Goal: Obtain resource: Obtain resource

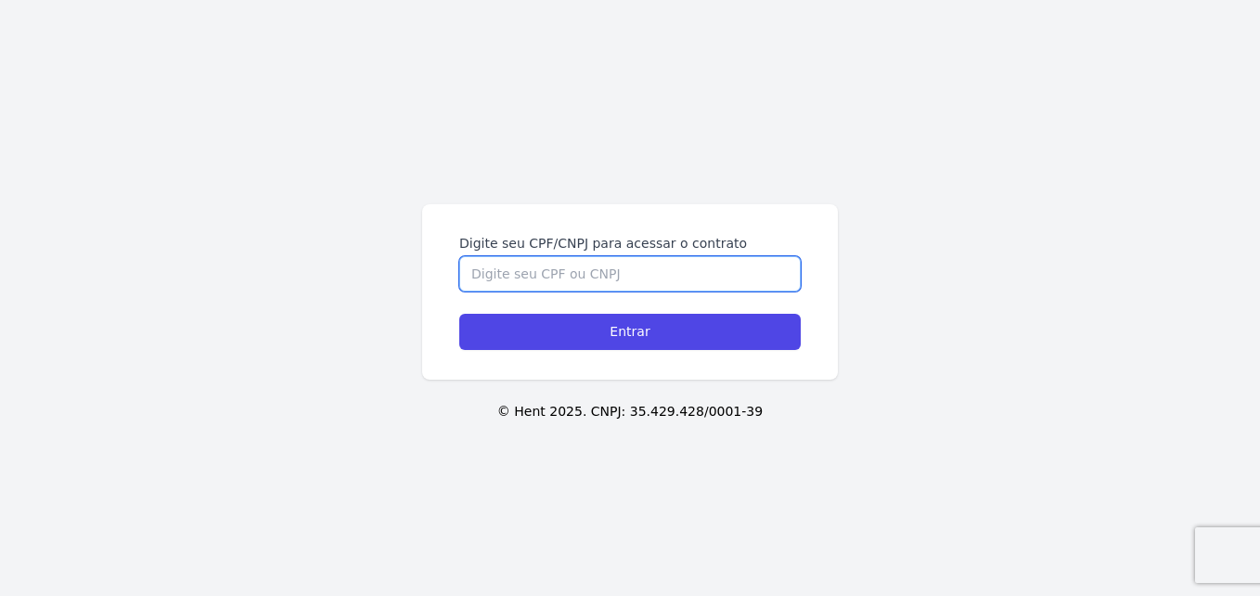
click at [597, 267] on input "Digite seu CPF/CNPJ para acessar o contrato" at bounding box center [630, 273] width 342 height 35
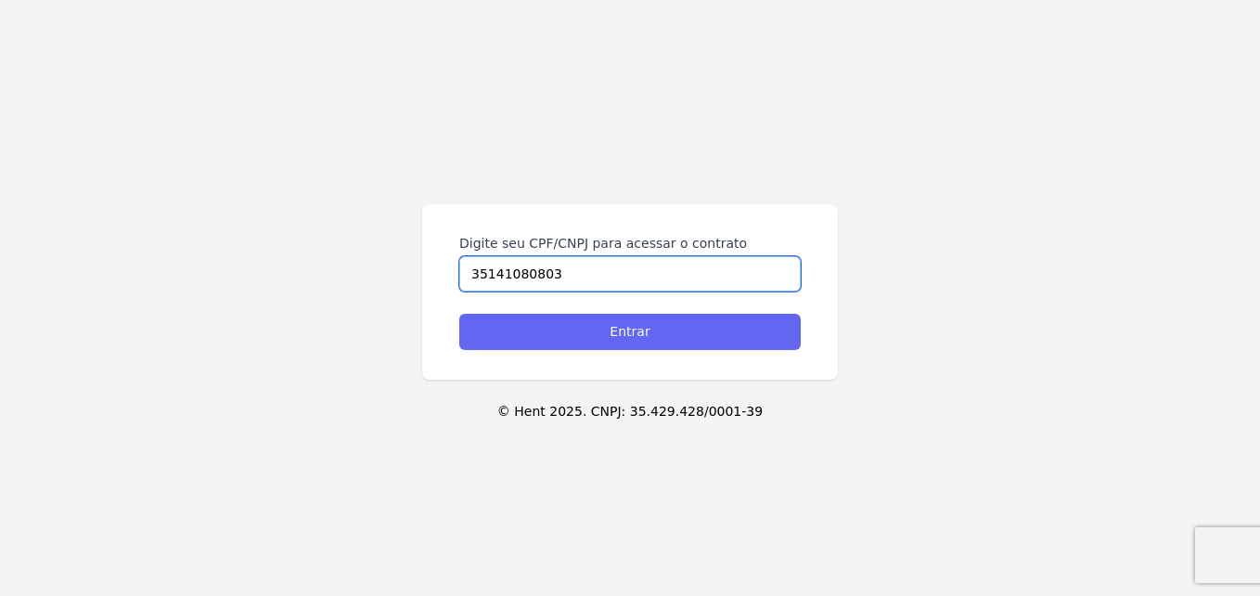
type input "35141080803"
click at [601, 337] on input "Entrar" at bounding box center [630, 332] width 342 height 36
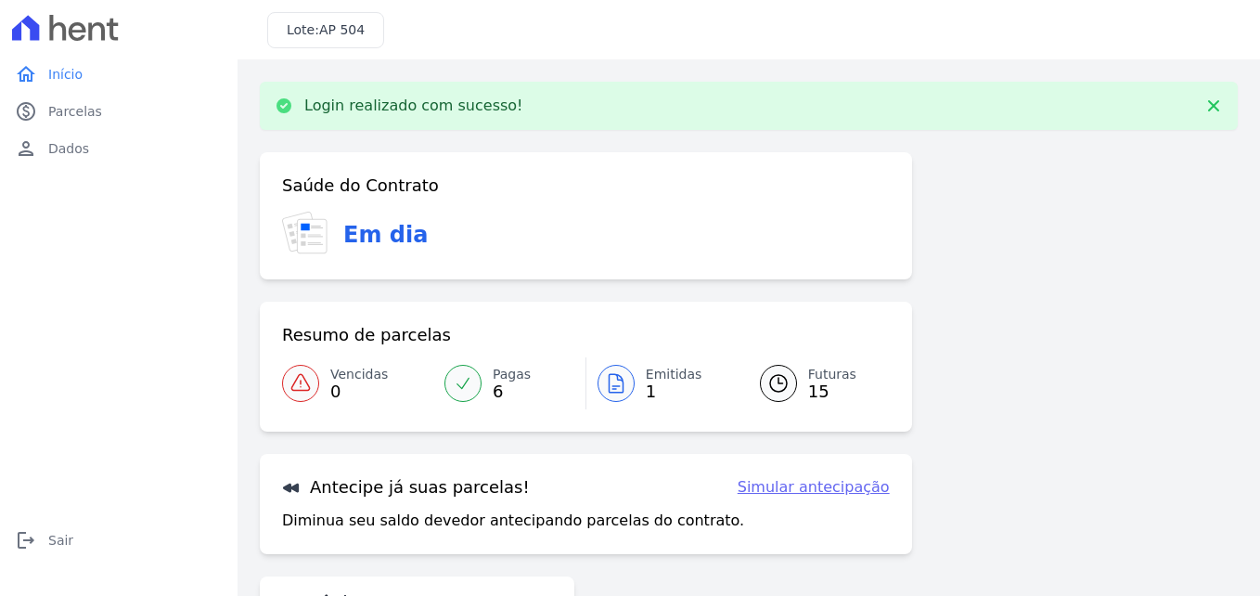
click at [634, 387] on link "Emitidas 1" at bounding box center [662, 383] width 151 height 52
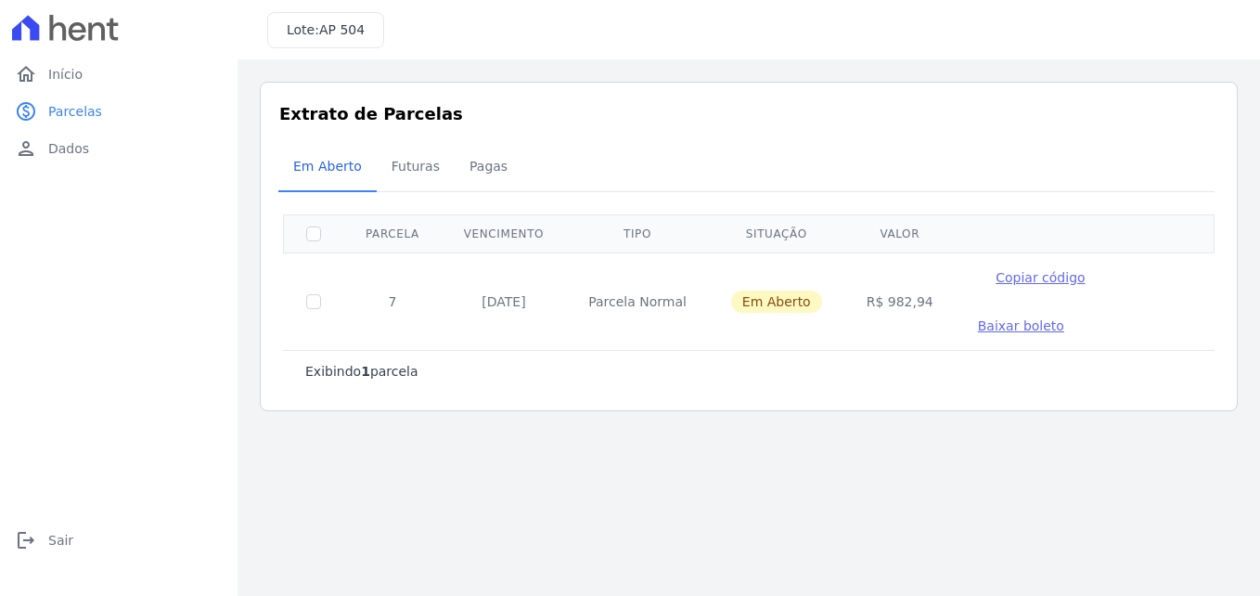
click at [1064, 318] on span "Baixar boleto" at bounding box center [1021, 325] width 86 height 15
